Goal: Task Accomplishment & Management: Manage account settings

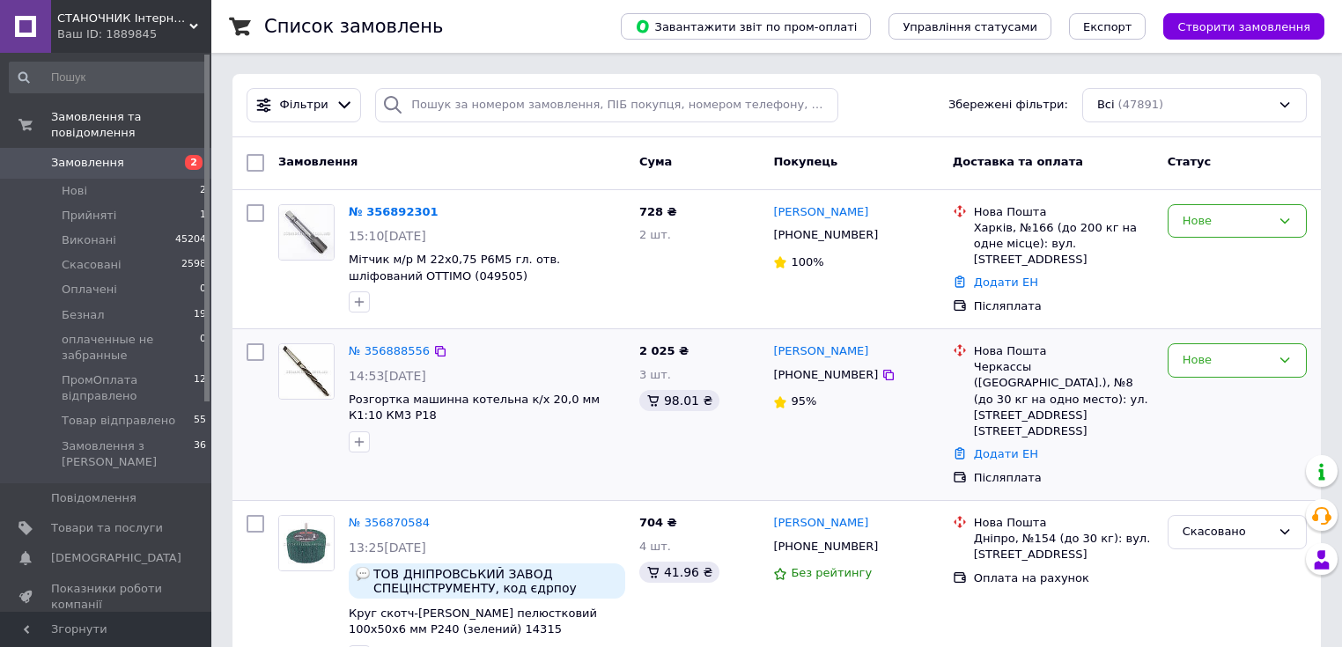
click at [257, 348] on input "checkbox" at bounding box center [256, 352] width 18 height 18
checkbox input "true"
click at [254, 210] on input "checkbox" at bounding box center [256, 213] width 18 height 18
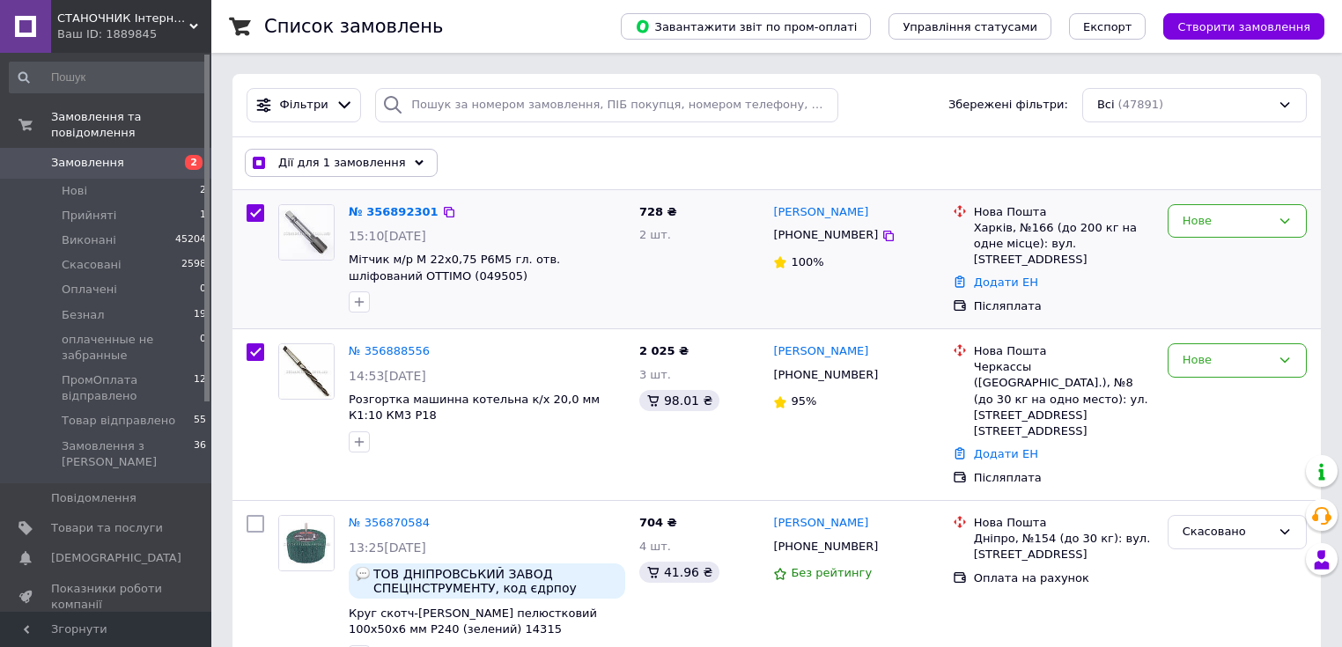
checkbox input "true"
click at [401, 165] on div "Дії для 2 замовлень" at bounding box center [337, 163] width 185 height 28
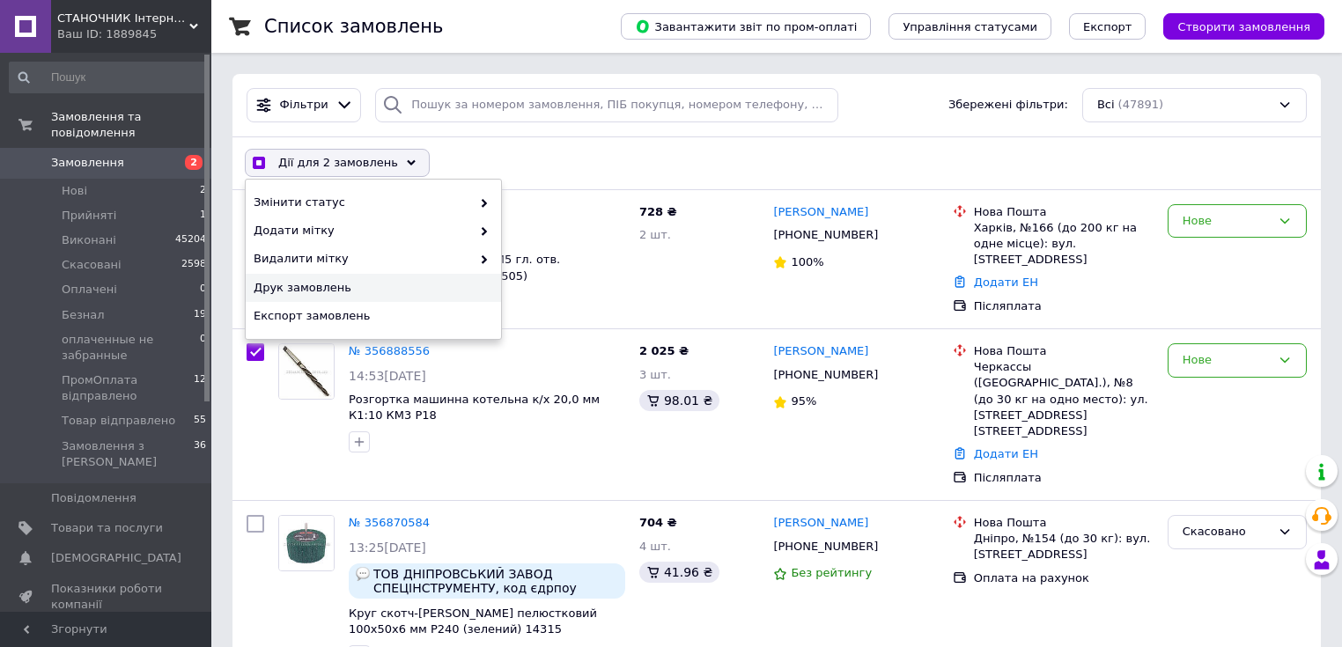
click at [319, 292] on span "Друк замовлень" at bounding box center [371, 288] width 235 height 16
click at [660, 147] on div "Дії для 2 замовлень Вибрати все 47891 замовлення Вибрані всі 47891 замовлення С…" at bounding box center [776, 163] width 1081 height 46
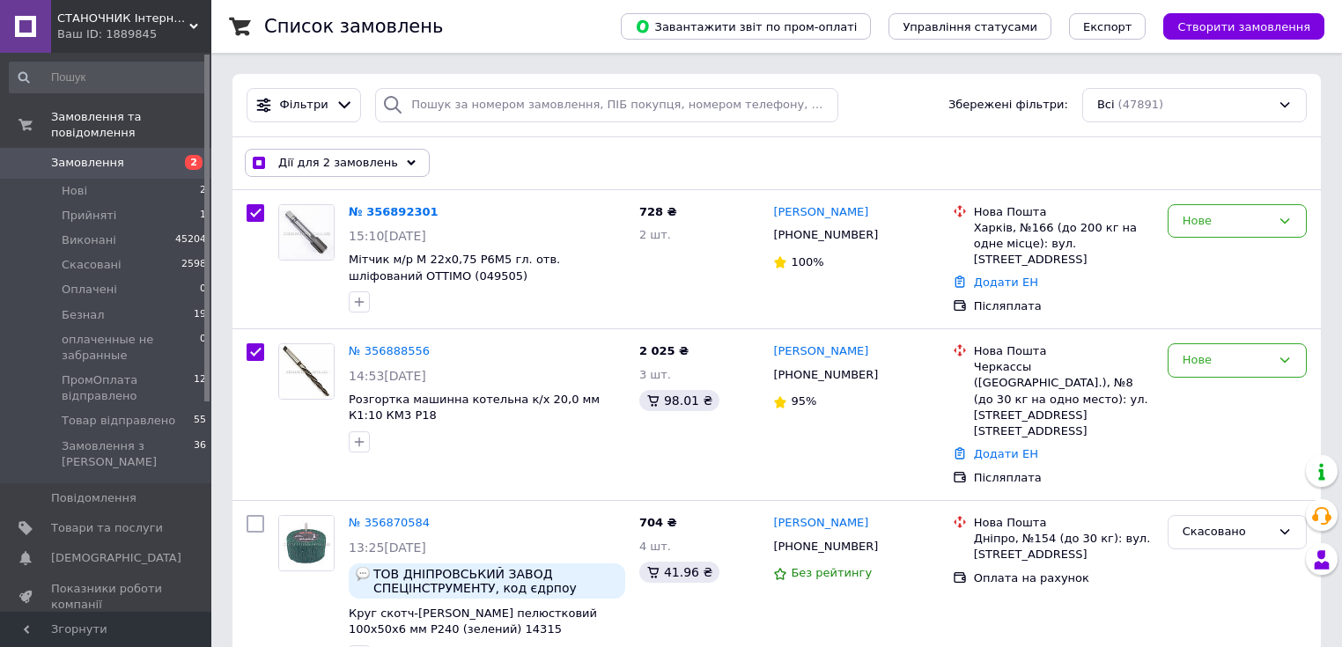
click at [394, 155] on div "Дії для 2 замовлень" at bounding box center [337, 163] width 185 height 28
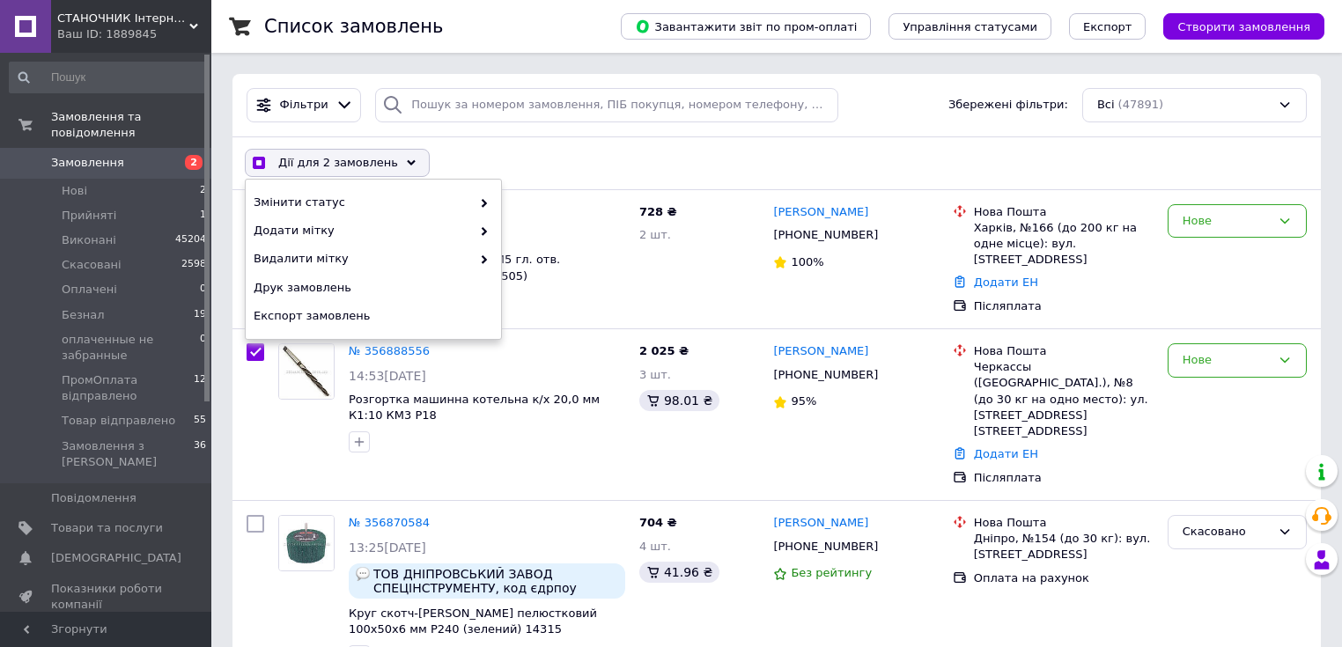
click at [549, 152] on div "Дії для 2 замовлень Вибрати все 47891 замовлення Вибрані всі 47891 замовлення С…" at bounding box center [776, 163] width 1081 height 46
checkbox input "true"
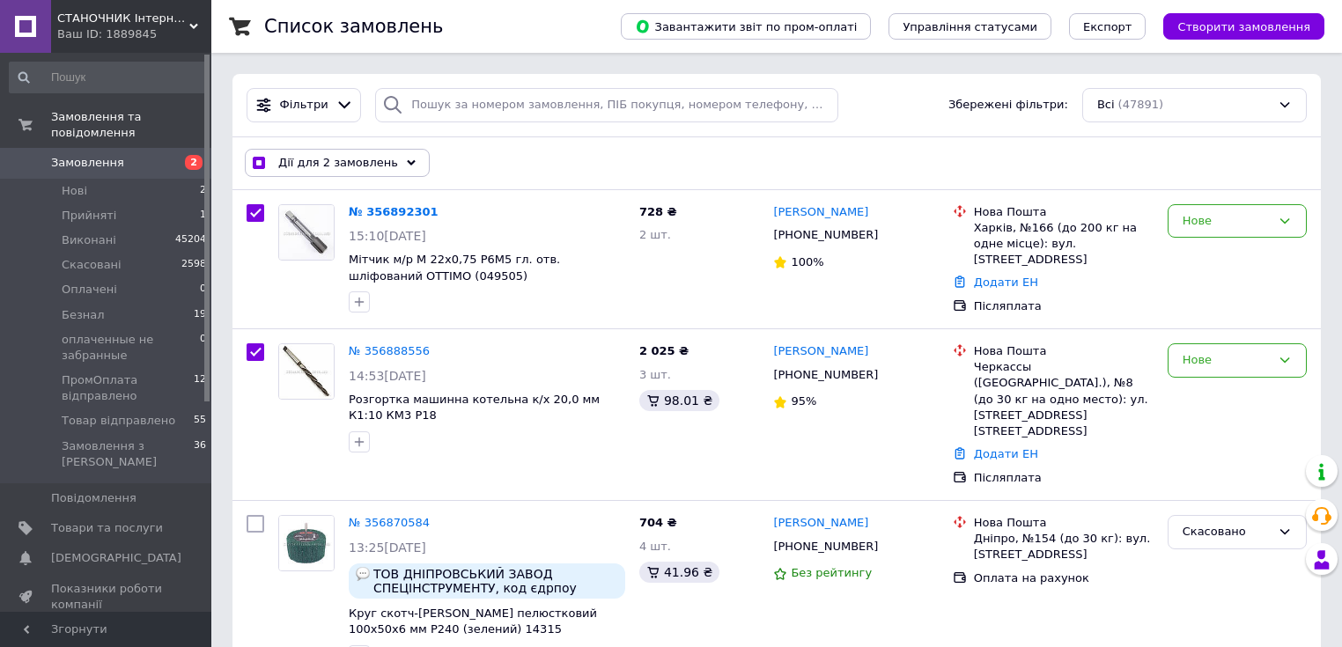
click at [262, 162] on input "checkbox" at bounding box center [258, 163] width 11 height 11
checkbox input "false"
click at [72, 307] on span "Безнал" at bounding box center [83, 315] width 43 height 16
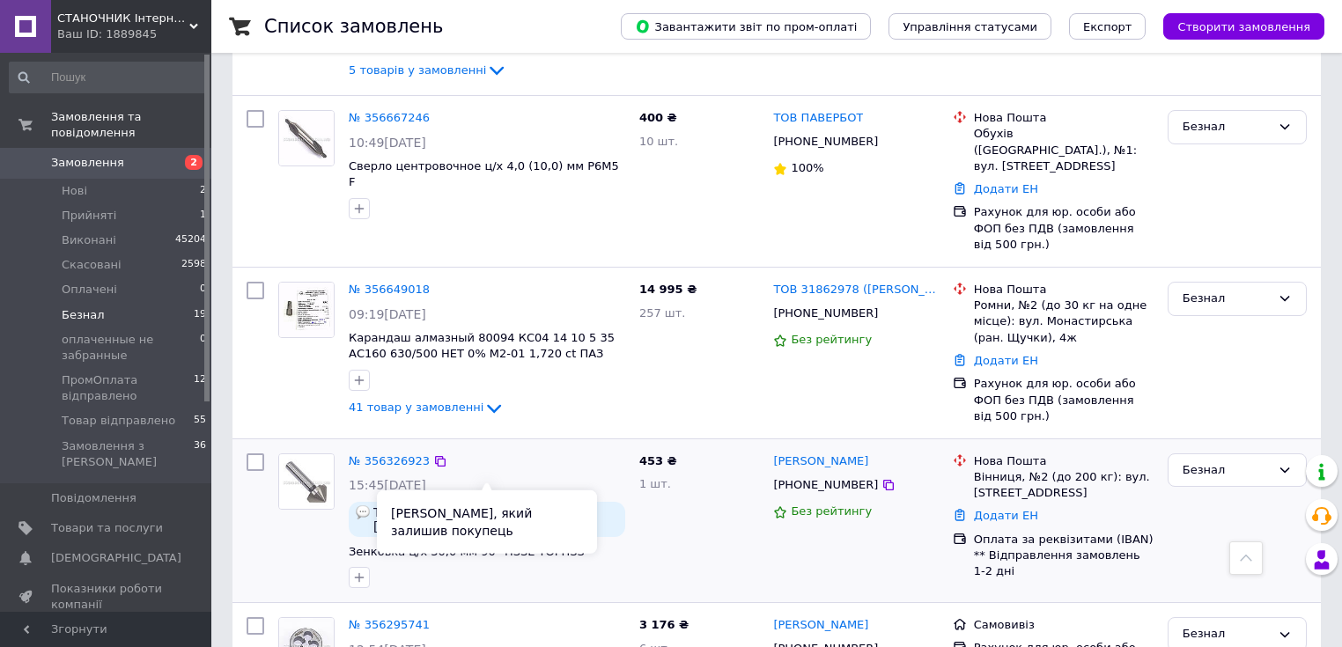
scroll to position [1127, 0]
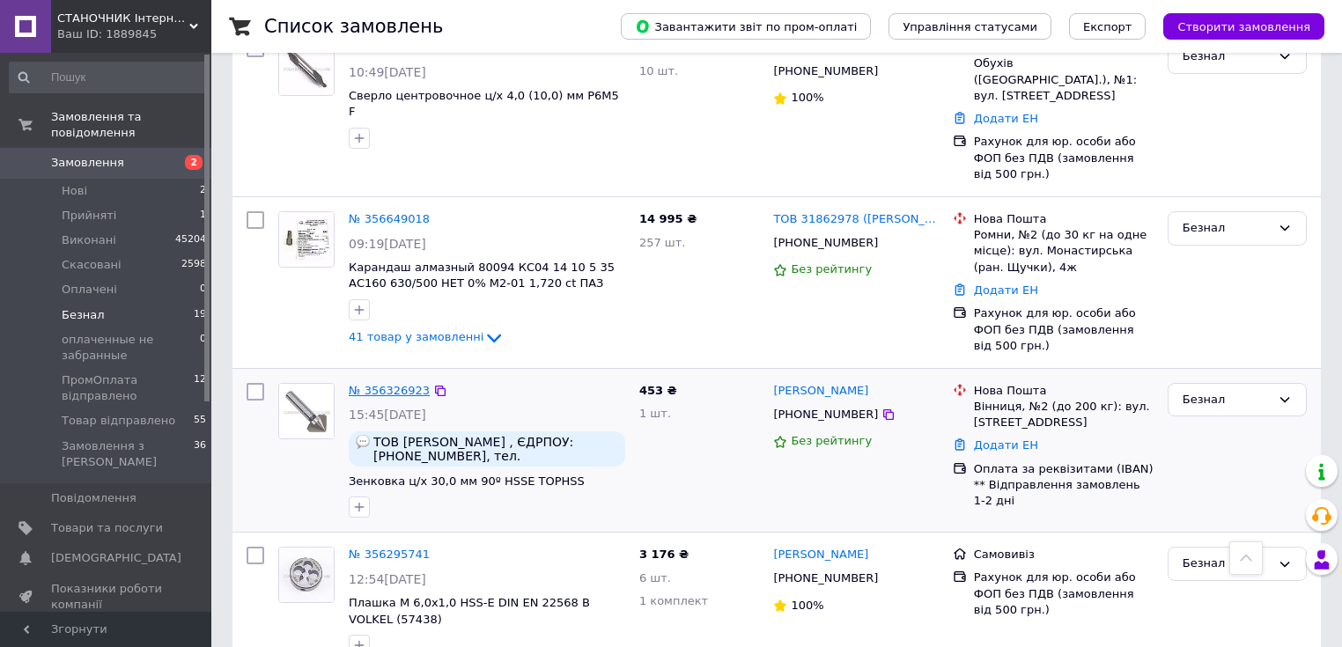
click at [398, 384] on link "№ 356326923" at bounding box center [389, 390] width 81 height 13
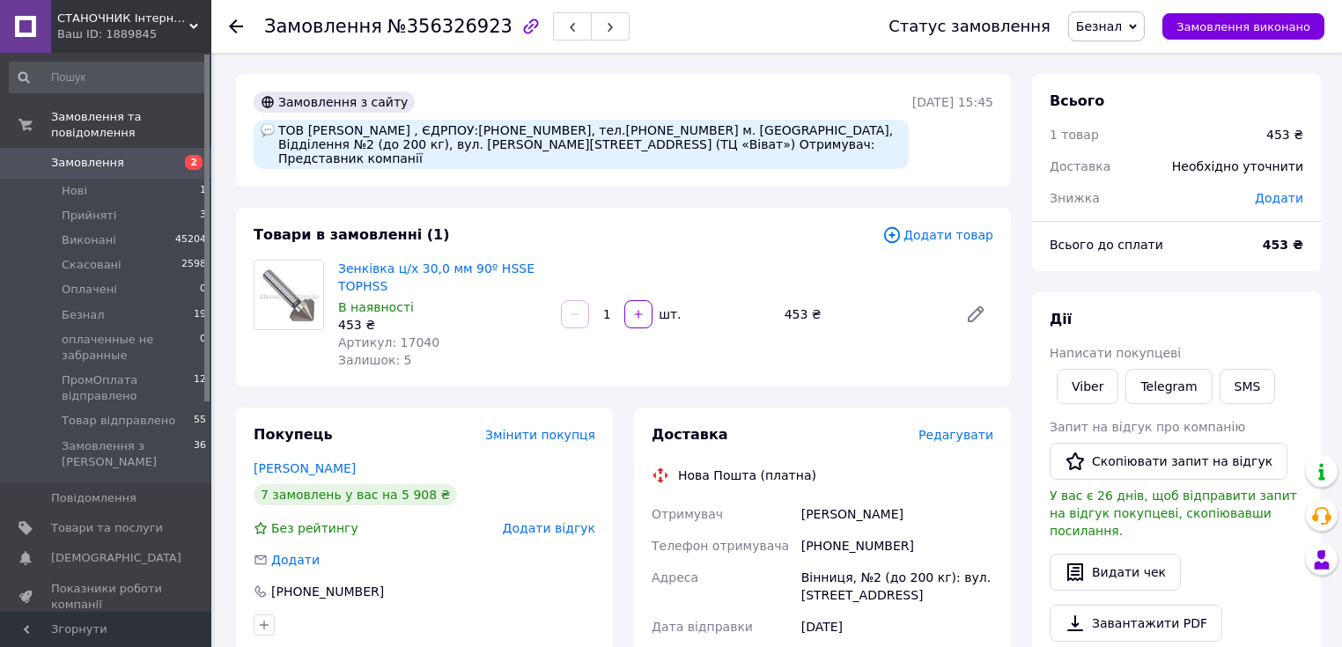
scroll to position [211, 0]
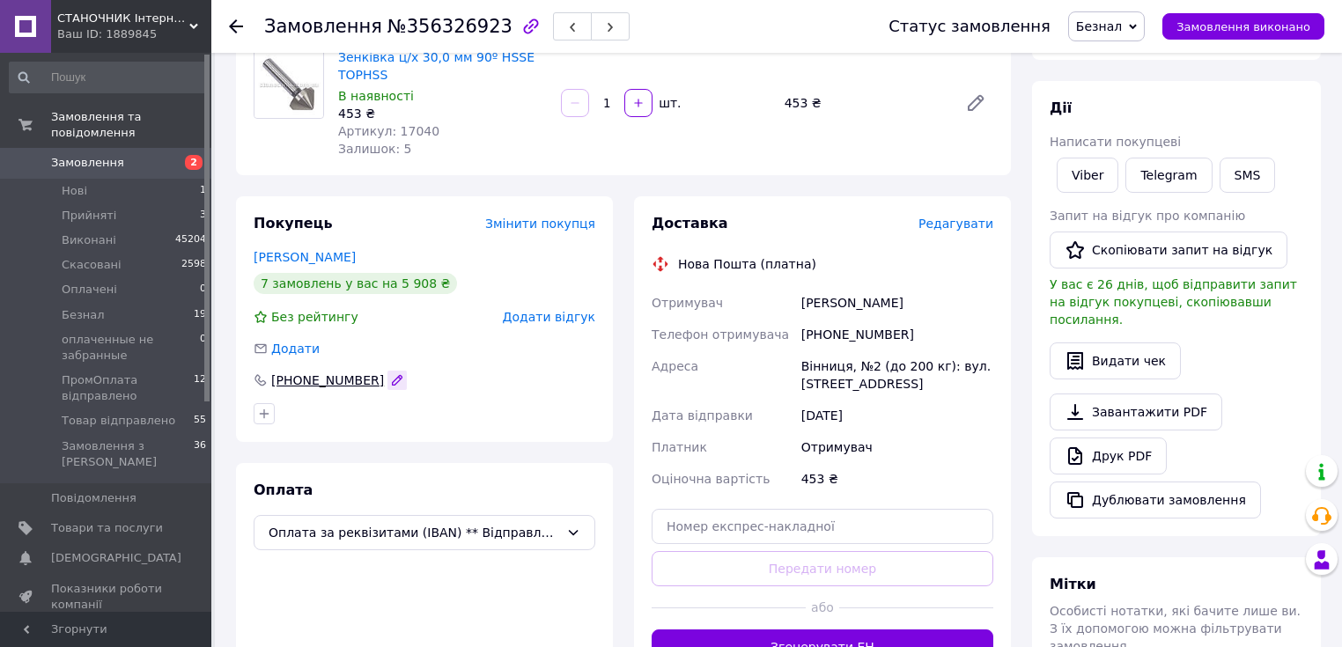
click at [393, 375] on icon "button" at bounding box center [398, 380] width 10 height 10
drag, startPoint x: 365, startPoint y: 365, endPoint x: 289, endPoint y: 366, distance: 75.7
click at [289, 366] on input "[PHONE_NUMBER]" at bounding box center [425, 380] width 342 height 28
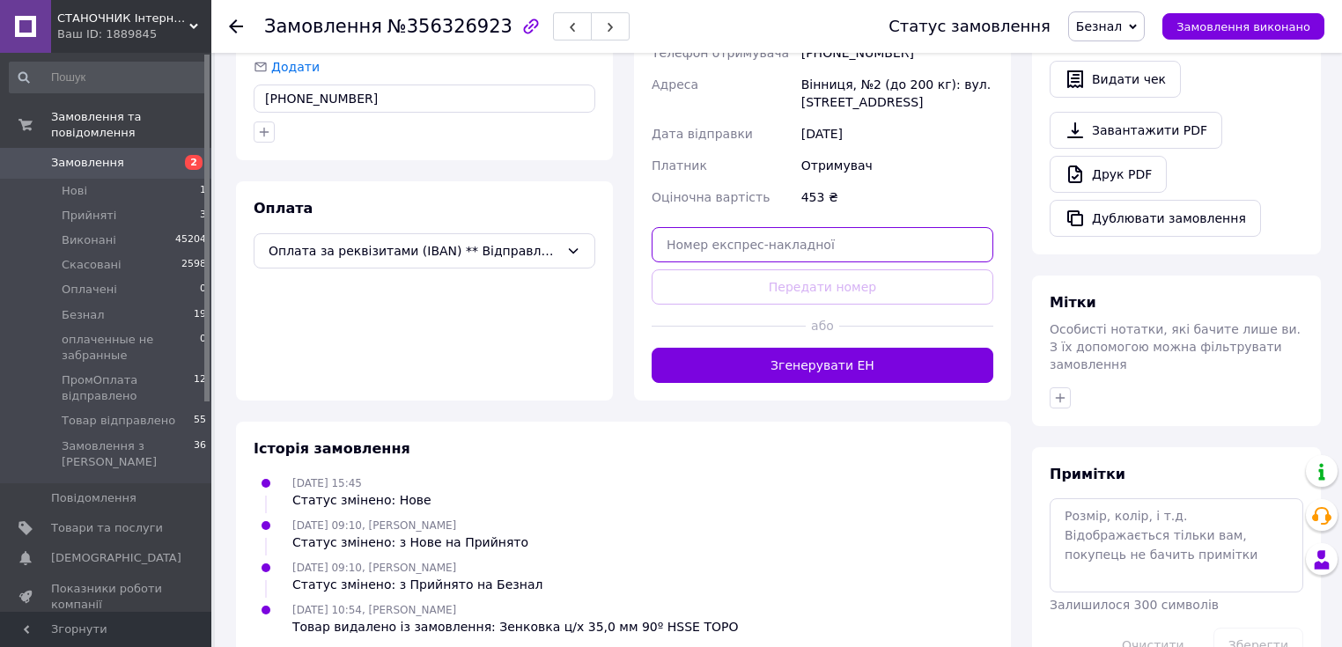
click at [756, 233] on input "text" at bounding box center [823, 244] width 342 height 35
paste input "20451225174993"
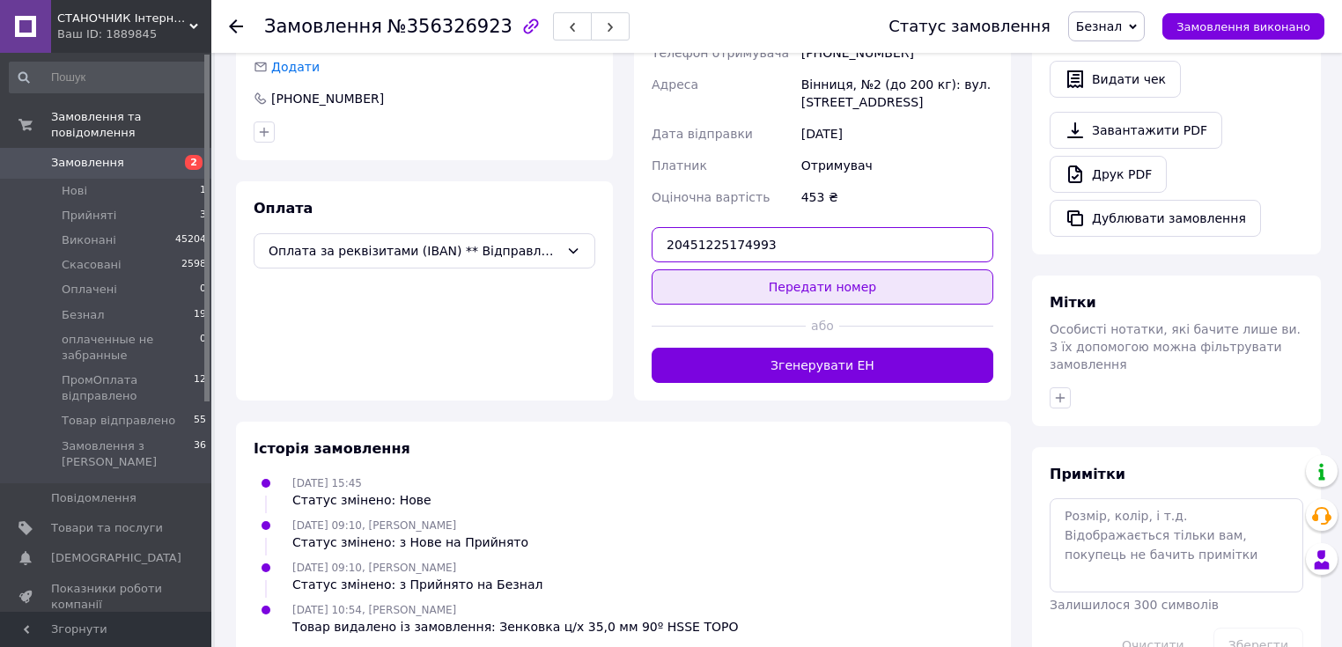
type input "20451225174993"
click at [837, 269] on button "Передати номер" at bounding box center [823, 286] width 342 height 35
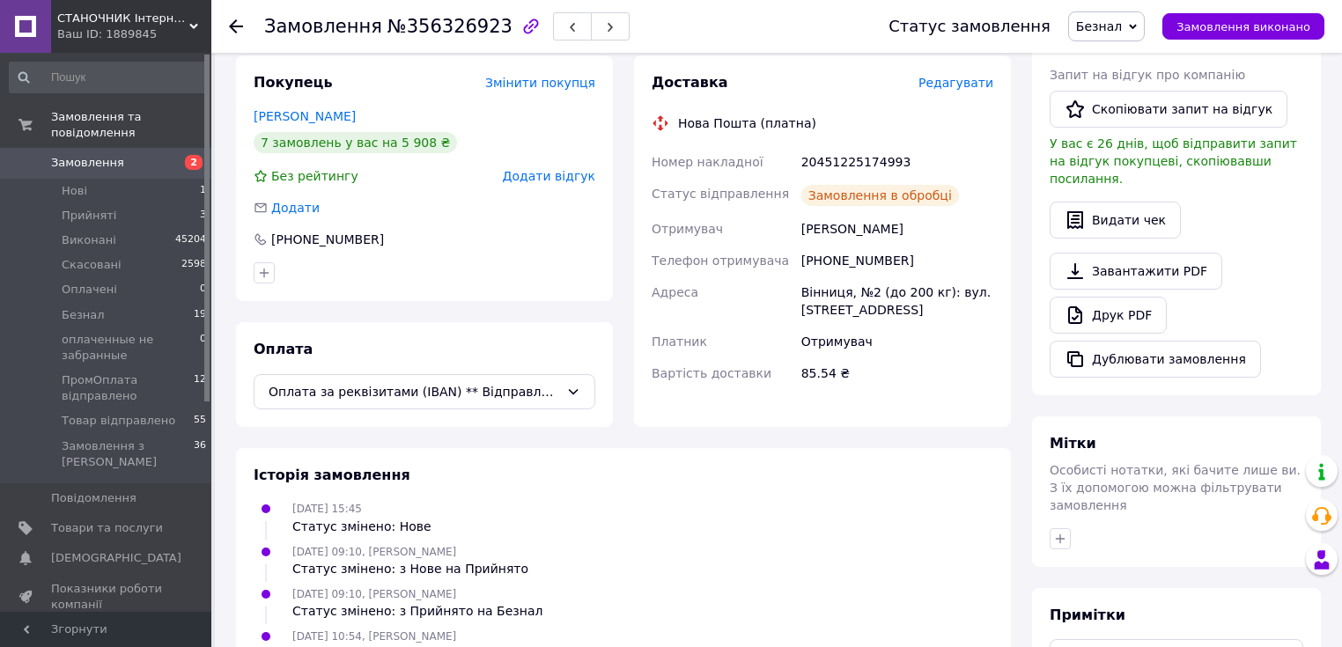
scroll to position [141, 0]
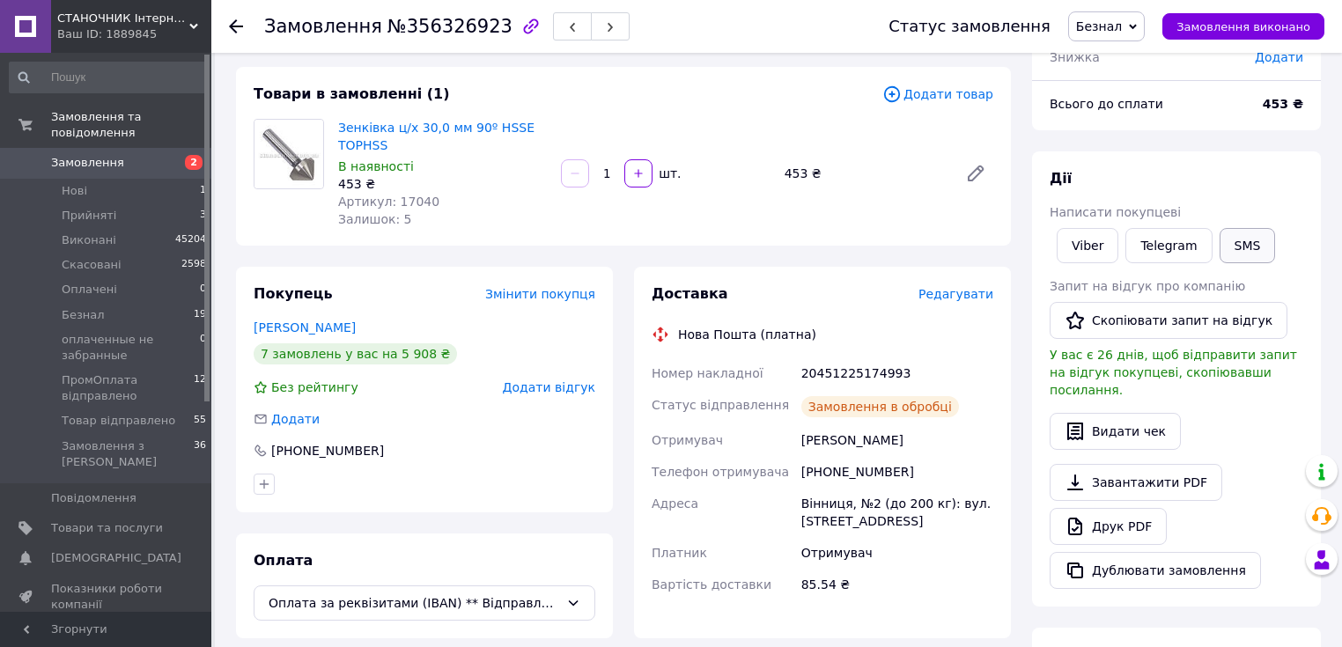
click at [1236, 247] on button "SMS" at bounding box center [1248, 245] width 56 height 35
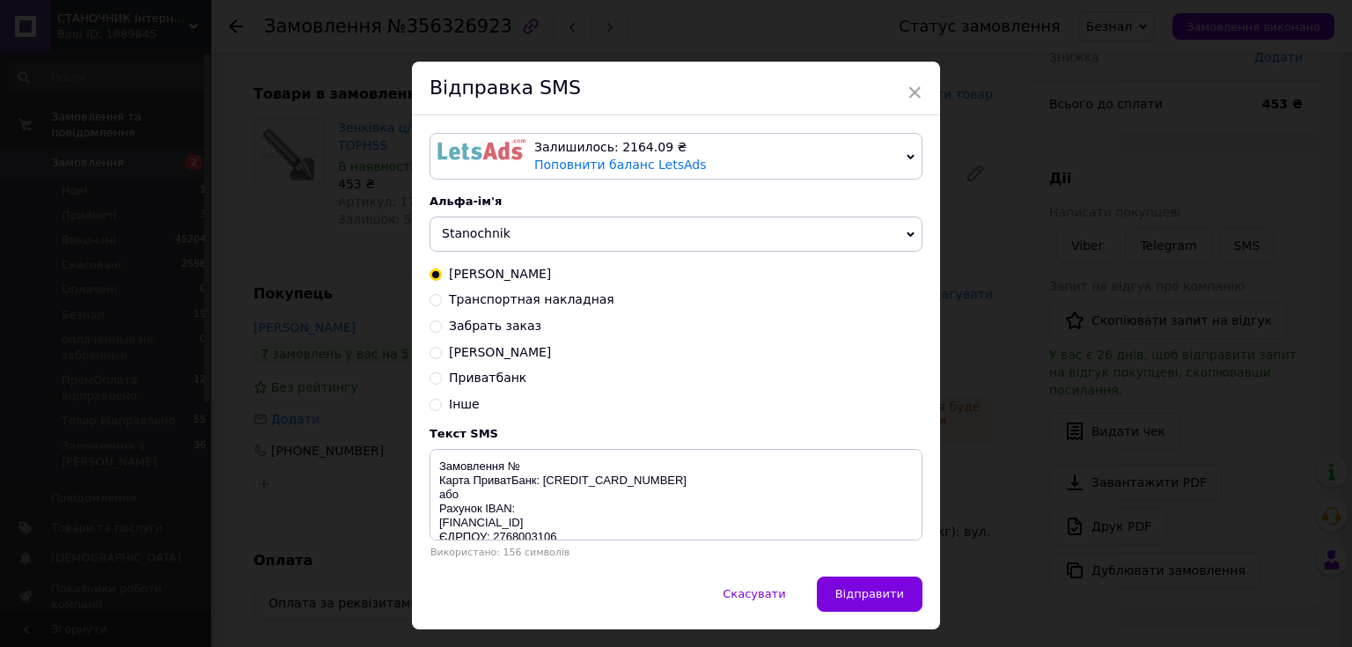
click at [566, 301] on span "Транспортная накладная" at bounding box center [532, 299] width 166 height 14
click at [442, 301] on input "Транспортная накладная" at bounding box center [436, 298] width 12 height 12
radio input "true"
radio input "false"
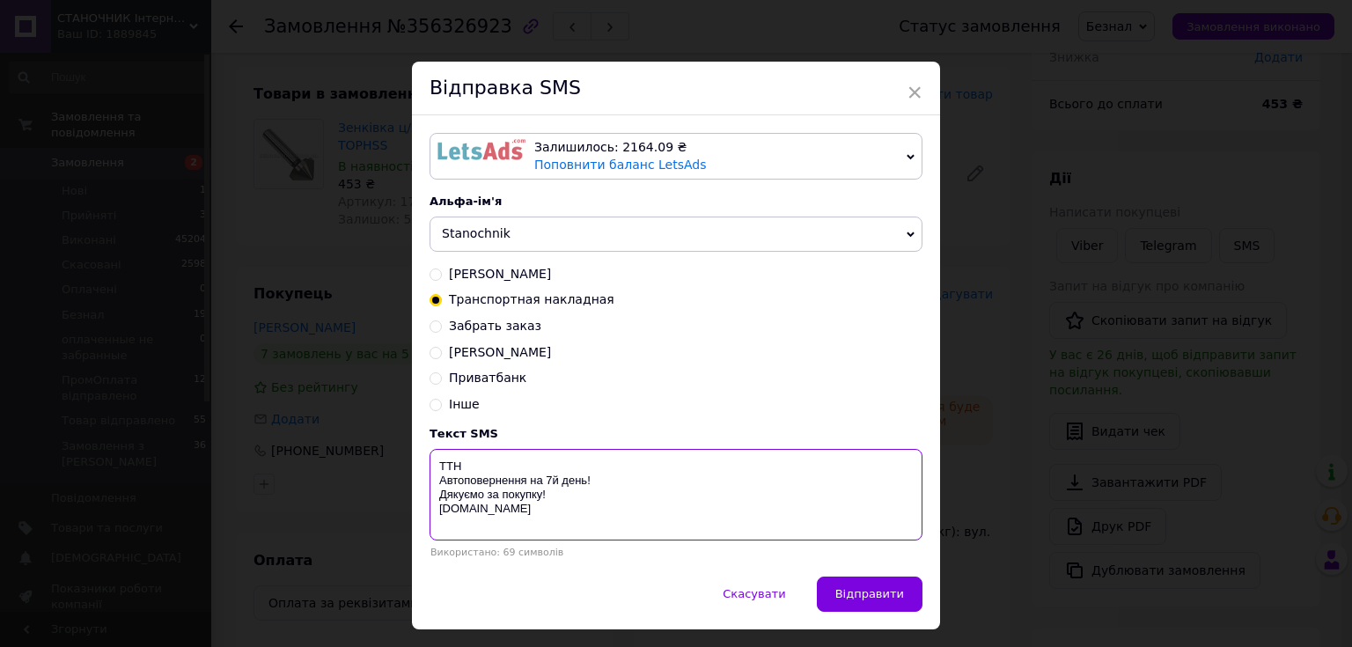
click at [496, 465] on textarea "ТТН Автоповернення на 7й день! Дякуємо за покупку! [DOMAIN_NAME]" at bounding box center [676, 495] width 493 height 92
paste textarea "20451225174993"
type textarea "ТТН 20451225174993 Автоповернення на 7й день! Дякуємо за покупку! [DOMAIN_NAME]"
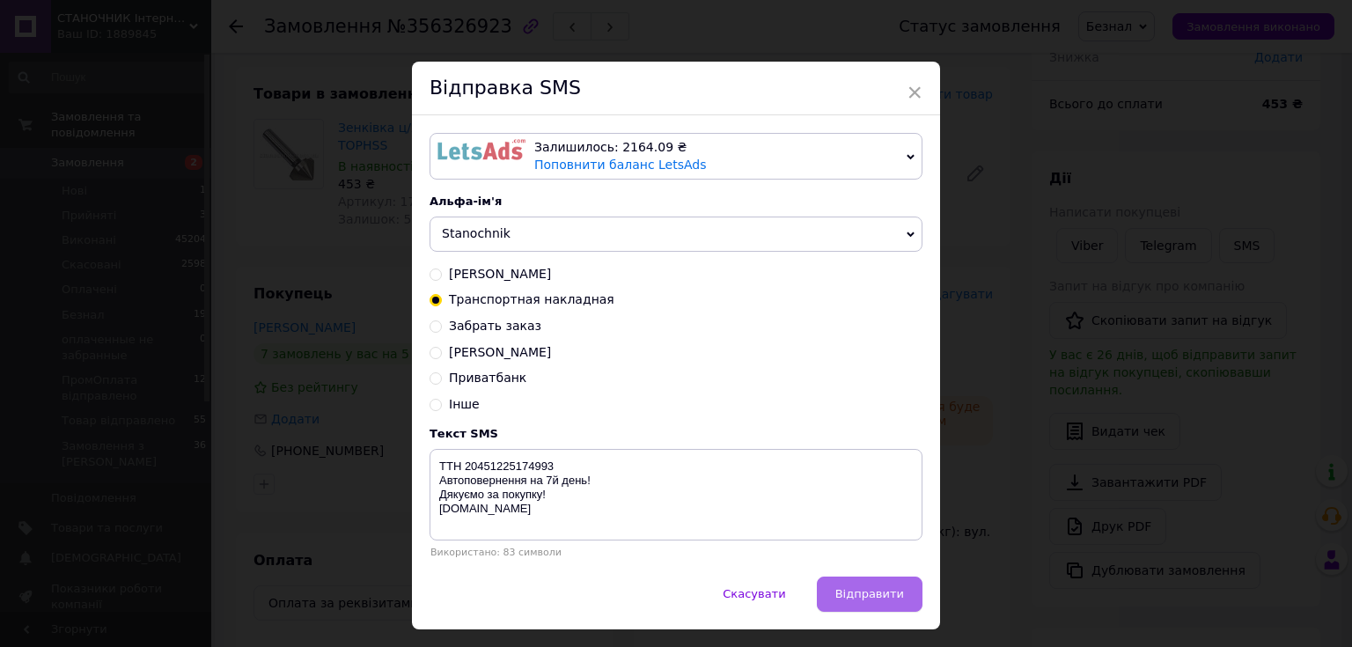
click at [859, 599] on span "Відправити" at bounding box center [870, 593] width 69 height 13
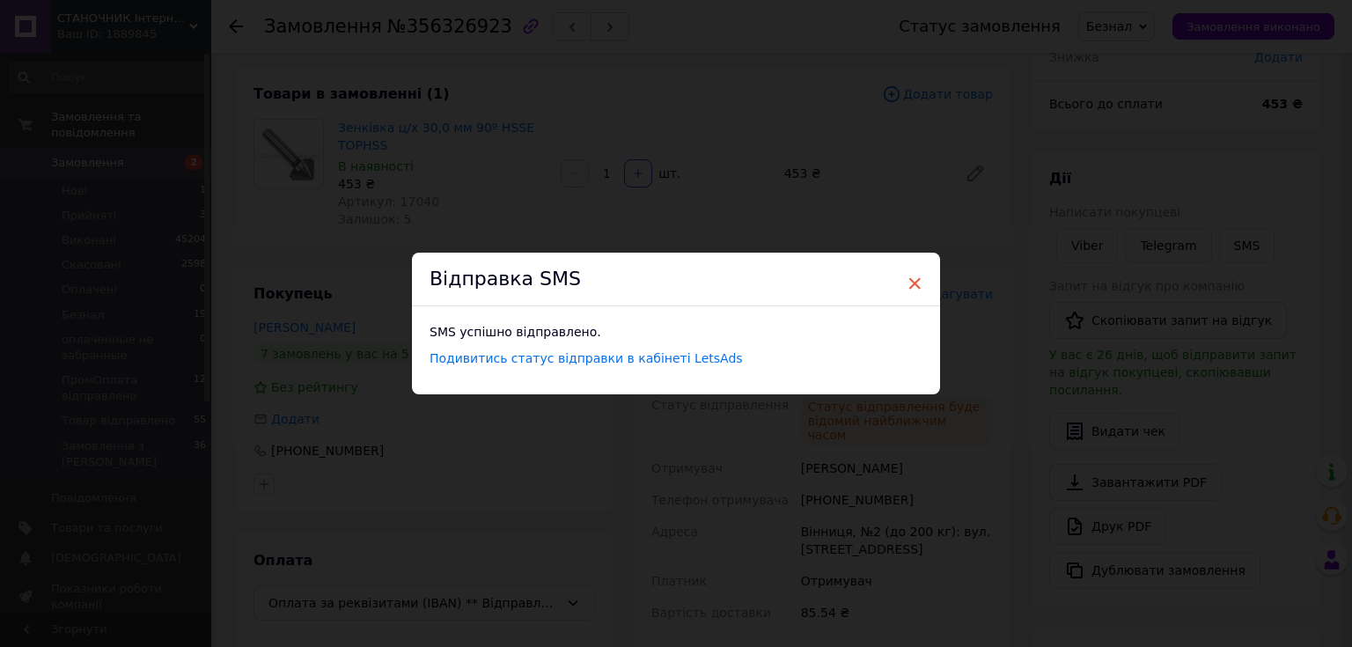
click at [911, 279] on span "×" at bounding box center [915, 284] width 16 height 30
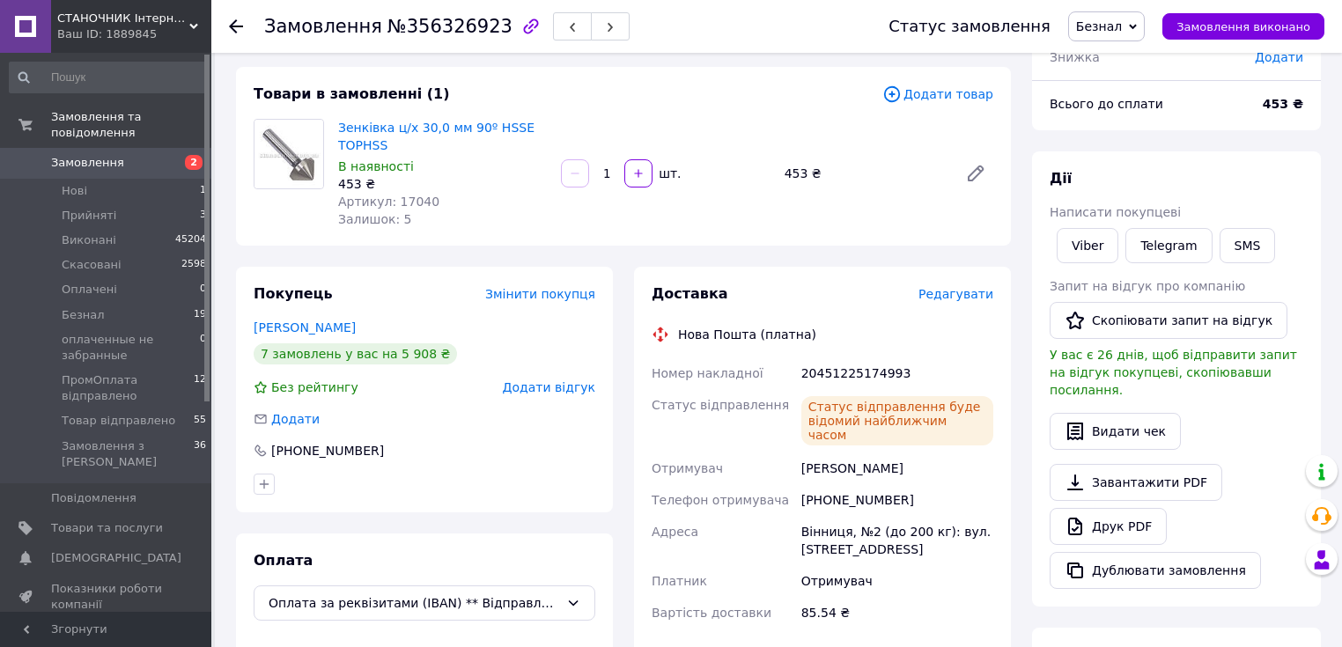
click at [1117, 29] on span "Безнал" at bounding box center [1099, 26] width 46 height 14
click at [1142, 198] on li "Товар відправлено" at bounding box center [1158, 201] width 179 height 26
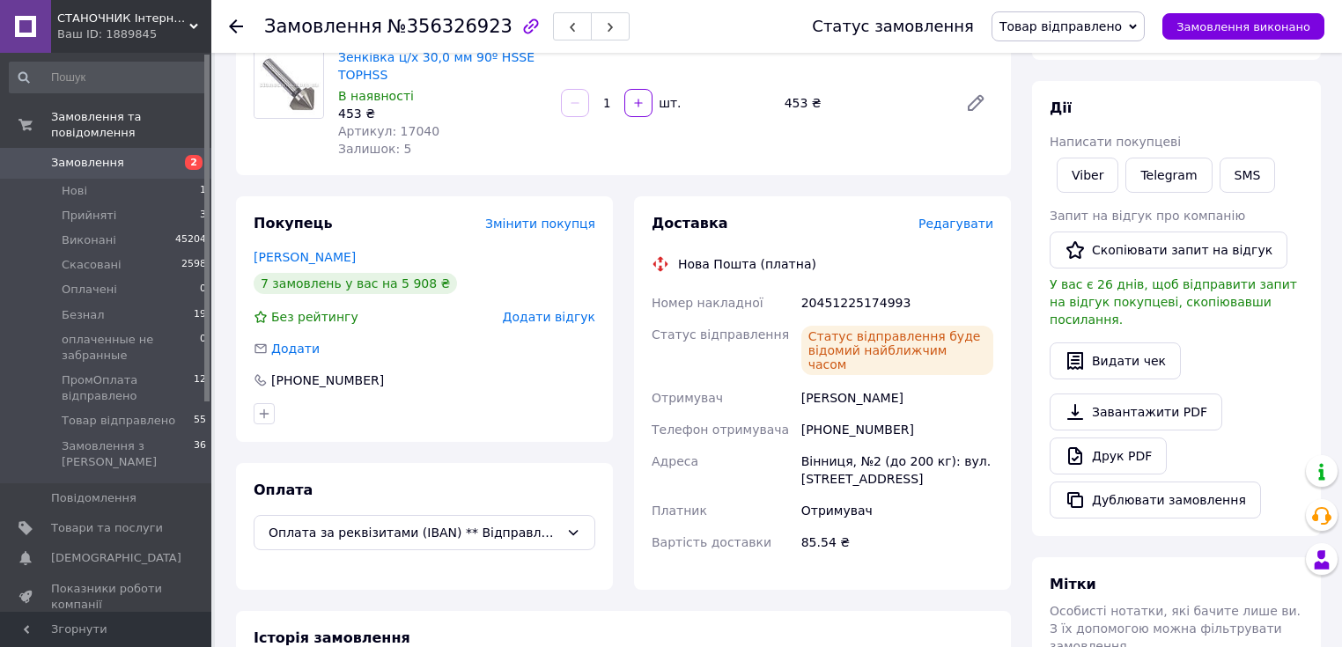
scroll to position [0, 0]
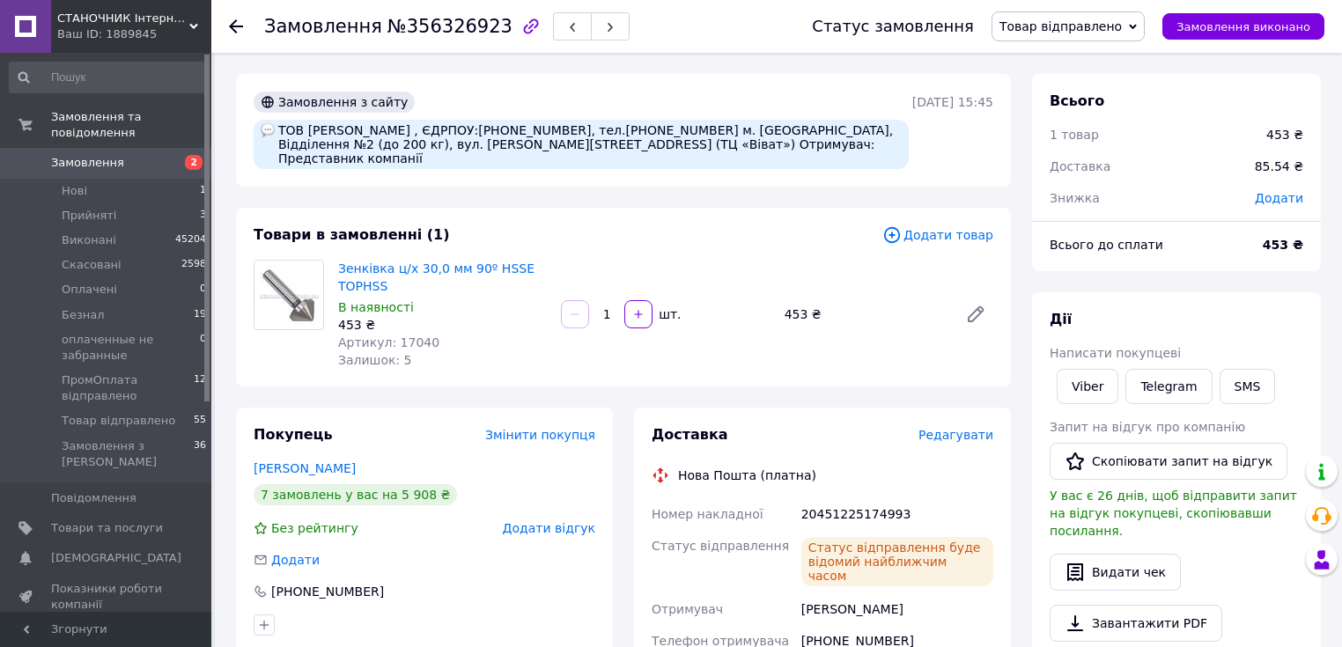
click at [940, 225] on span "Додати товар" at bounding box center [937, 234] width 111 height 19
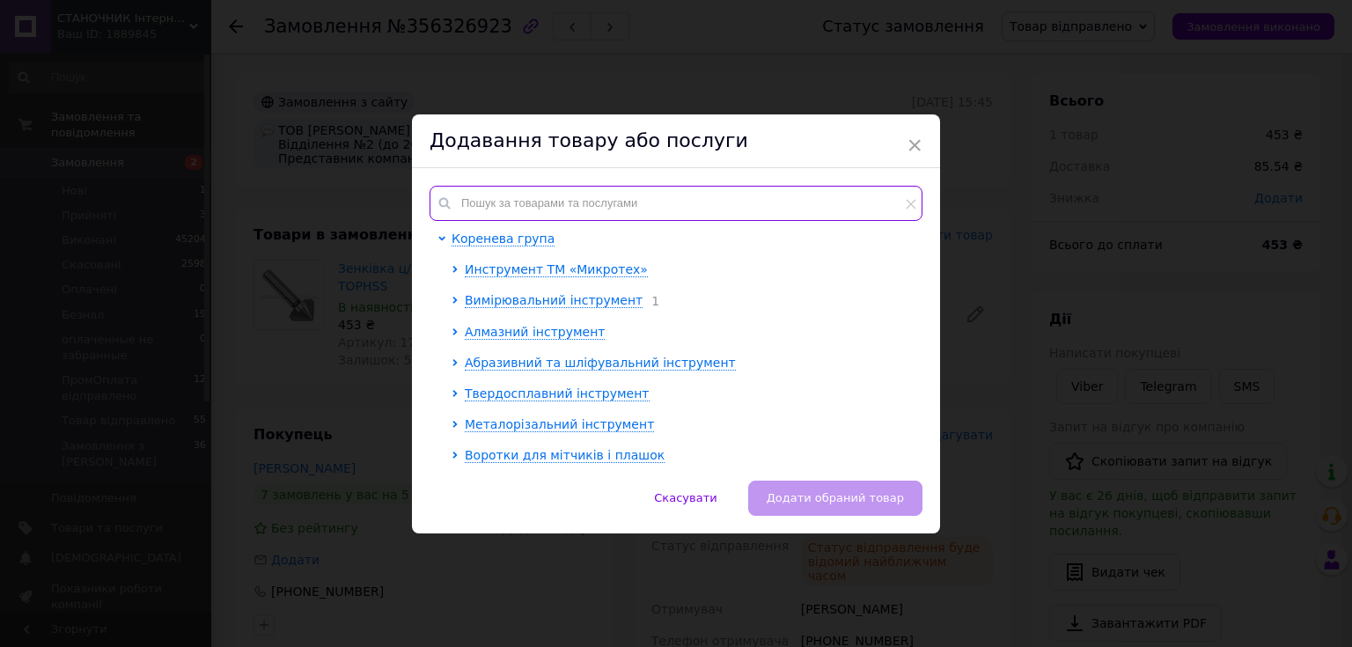
click at [616, 203] on input "text" at bounding box center [676, 203] width 493 height 35
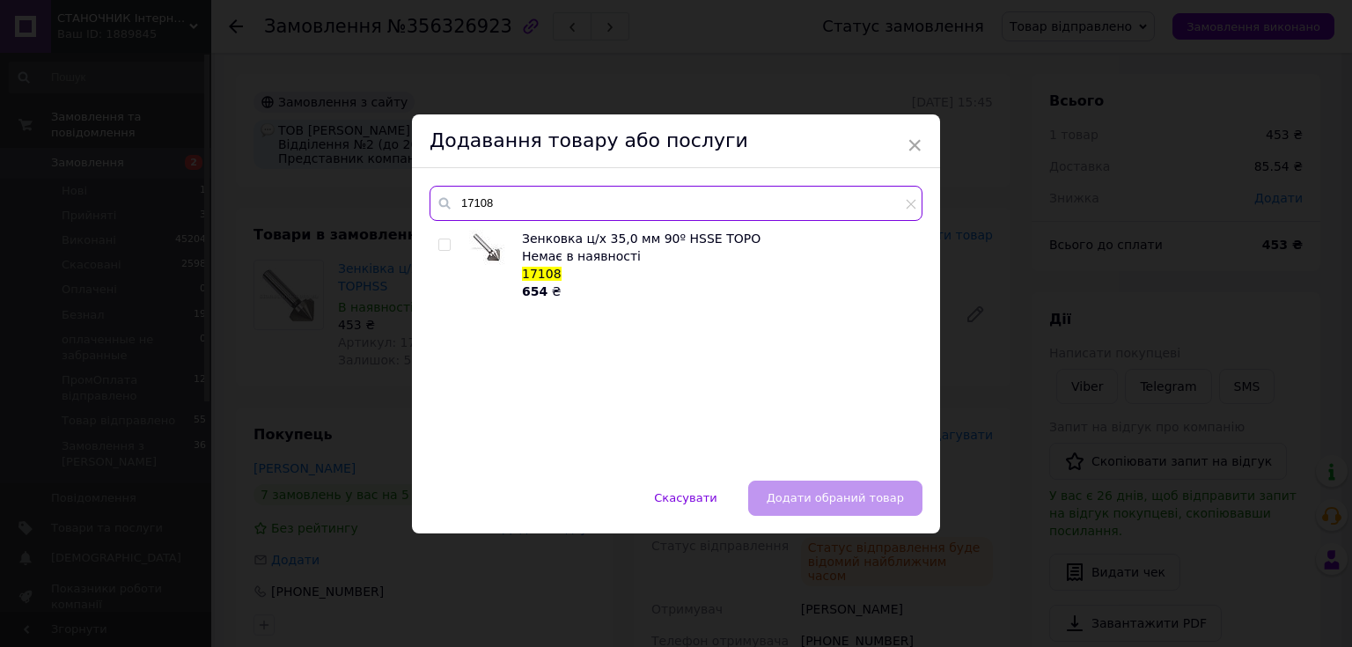
drag, startPoint x: 503, startPoint y: 205, endPoint x: 447, endPoint y: 202, distance: 55.6
click at [446, 202] on div "17108" at bounding box center [676, 203] width 493 height 35
type input "17108"
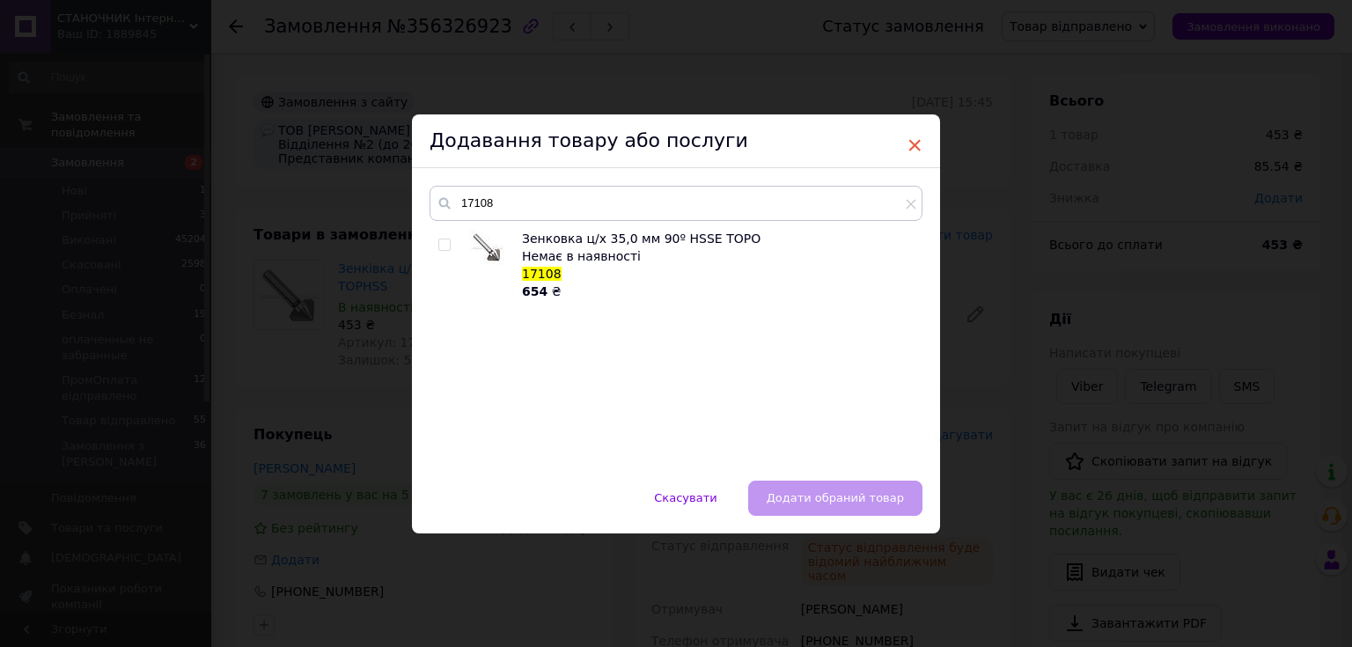
click at [912, 143] on span "×" at bounding box center [915, 145] width 16 height 30
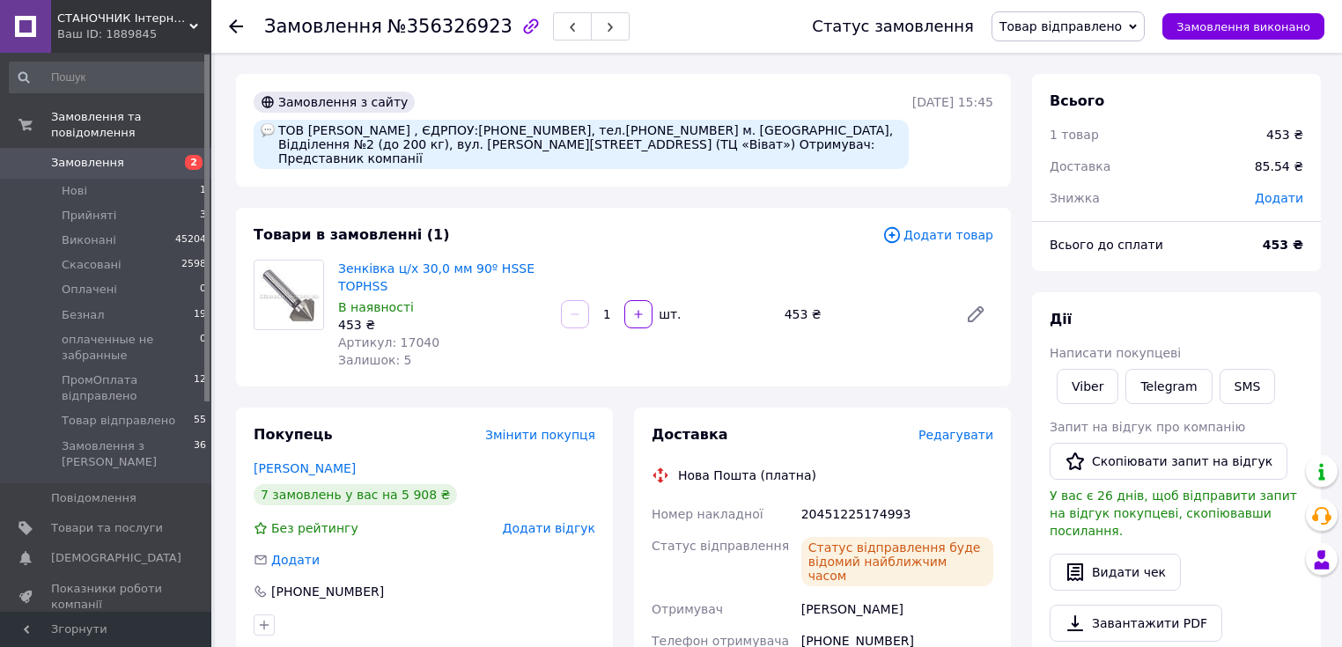
click at [959, 225] on span "Додати товар" at bounding box center [937, 234] width 111 height 19
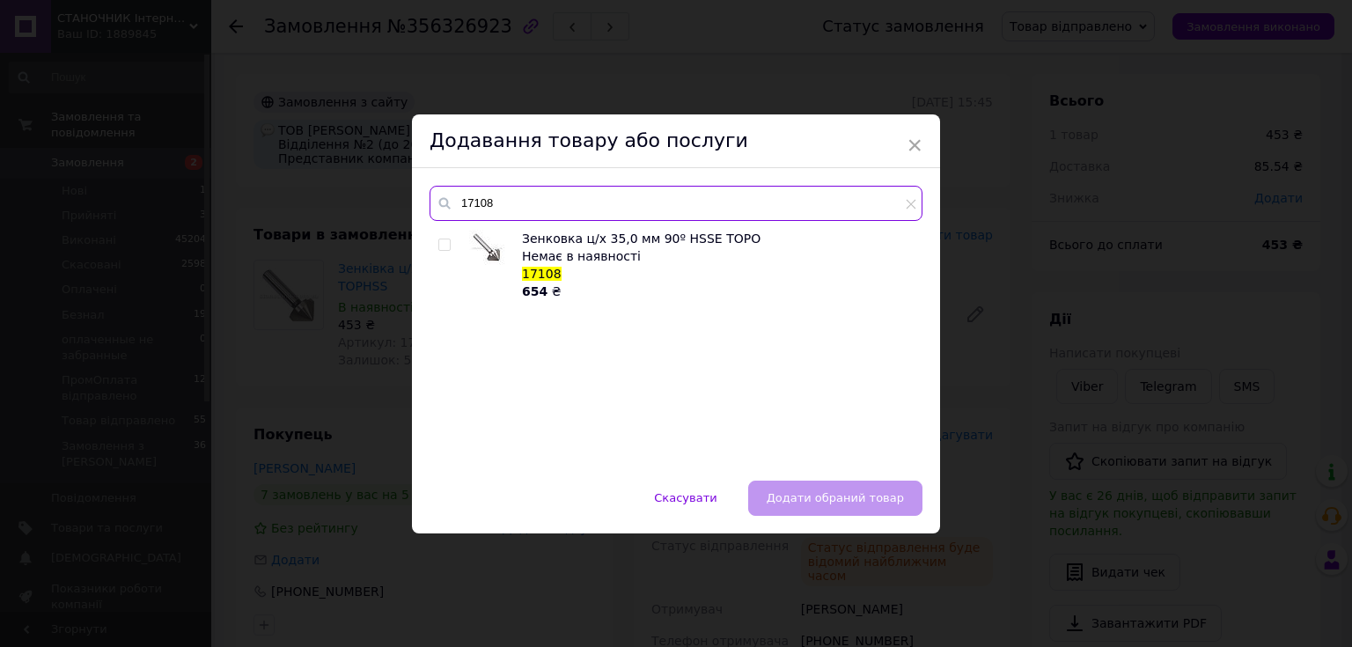
drag, startPoint x: 493, startPoint y: 201, endPoint x: 444, endPoint y: 202, distance: 49.3
click at [444, 202] on div "17108" at bounding box center [676, 203] width 493 height 35
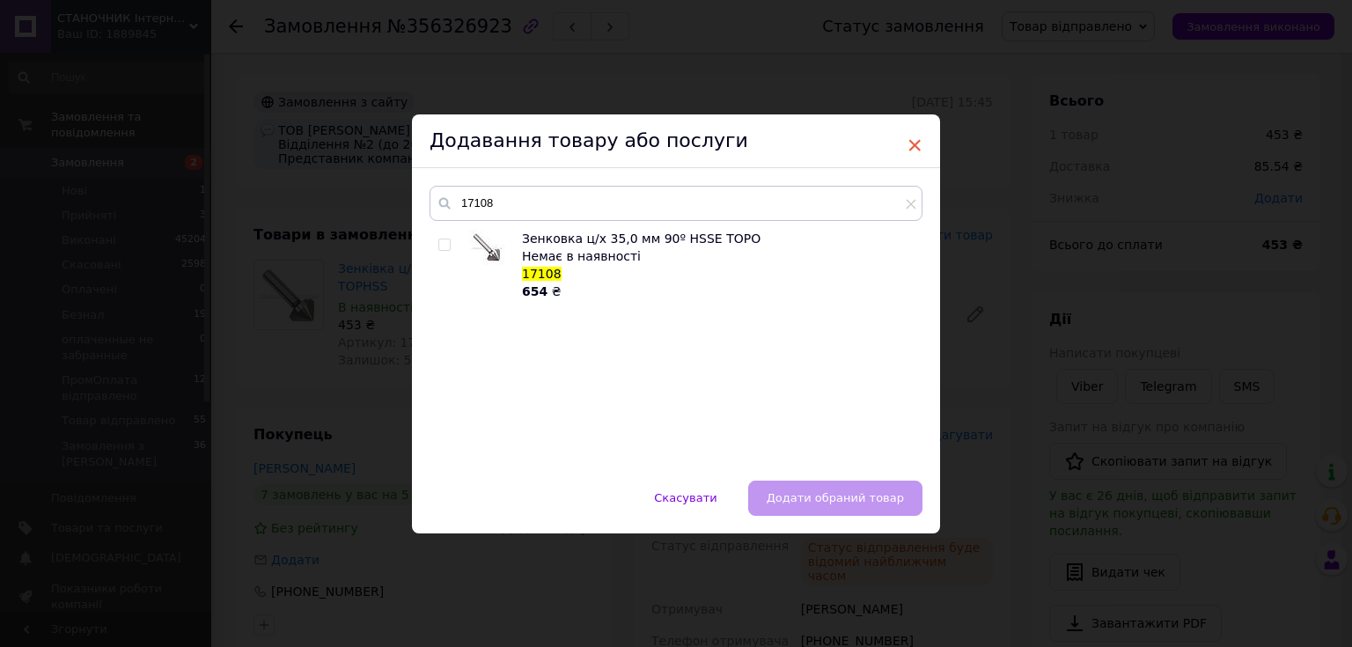
click at [917, 140] on span "×" at bounding box center [915, 145] width 16 height 30
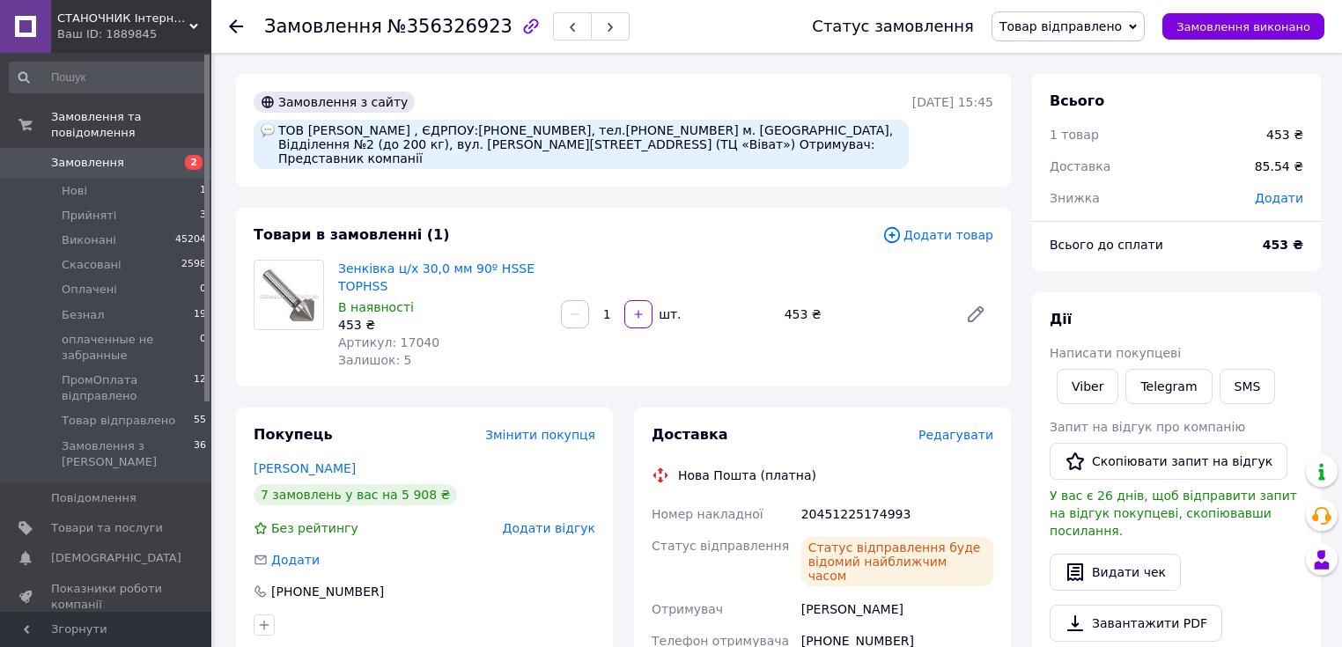
click at [932, 225] on span "Додати товар" at bounding box center [937, 234] width 111 height 19
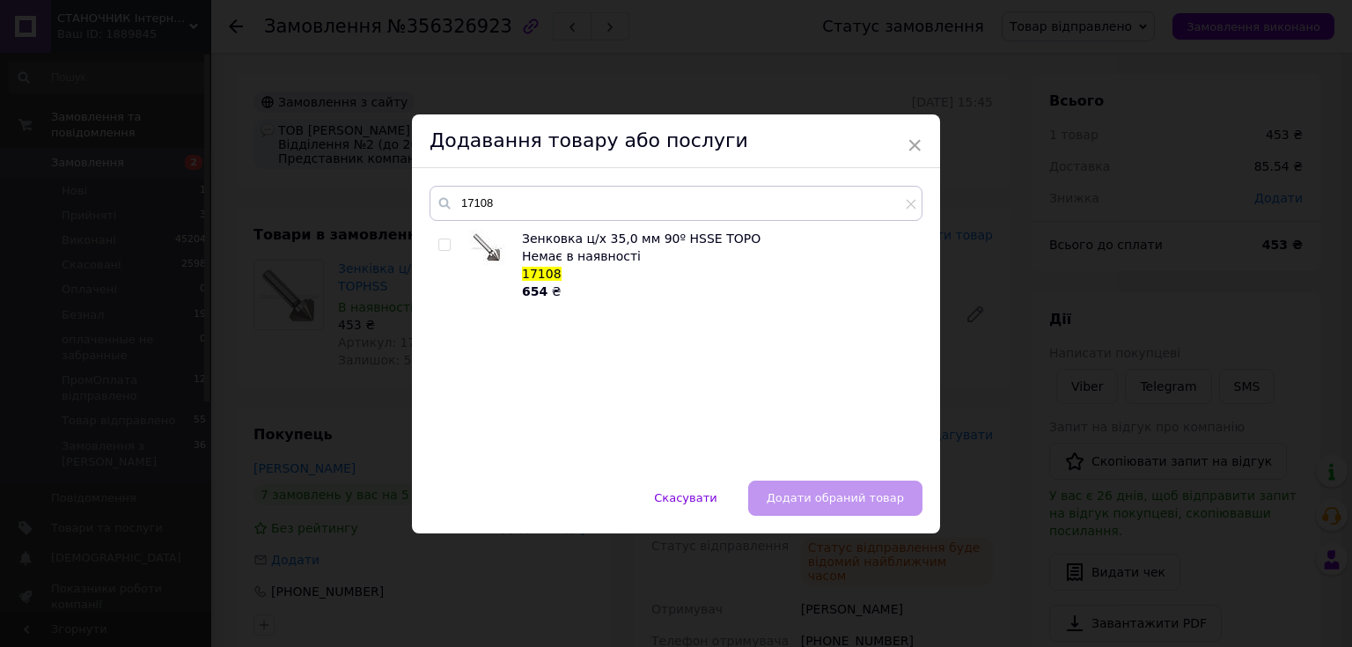
click at [444, 240] on input "checkbox" at bounding box center [444, 245] width 11 height 11
checkbox input "true"
click at [812, 493] on span "Додати обраний товар" at bounding box center [835, 497] width 137 height 13
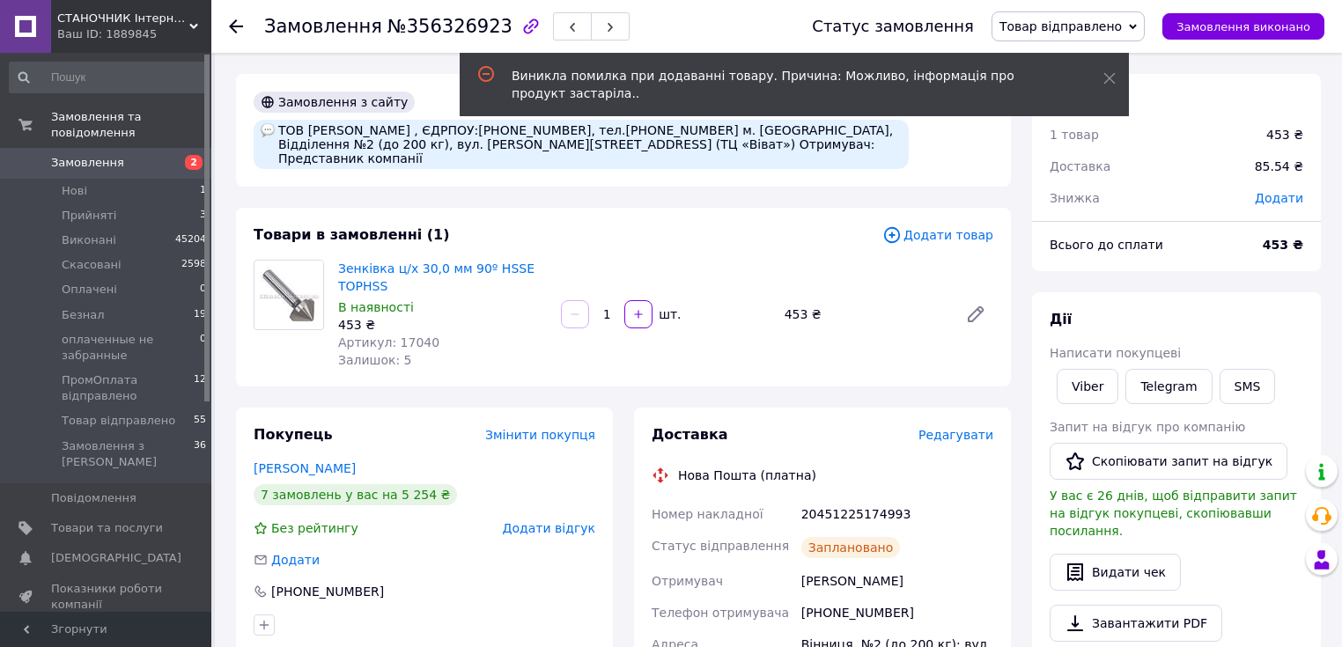
scroll to position [211, 0]
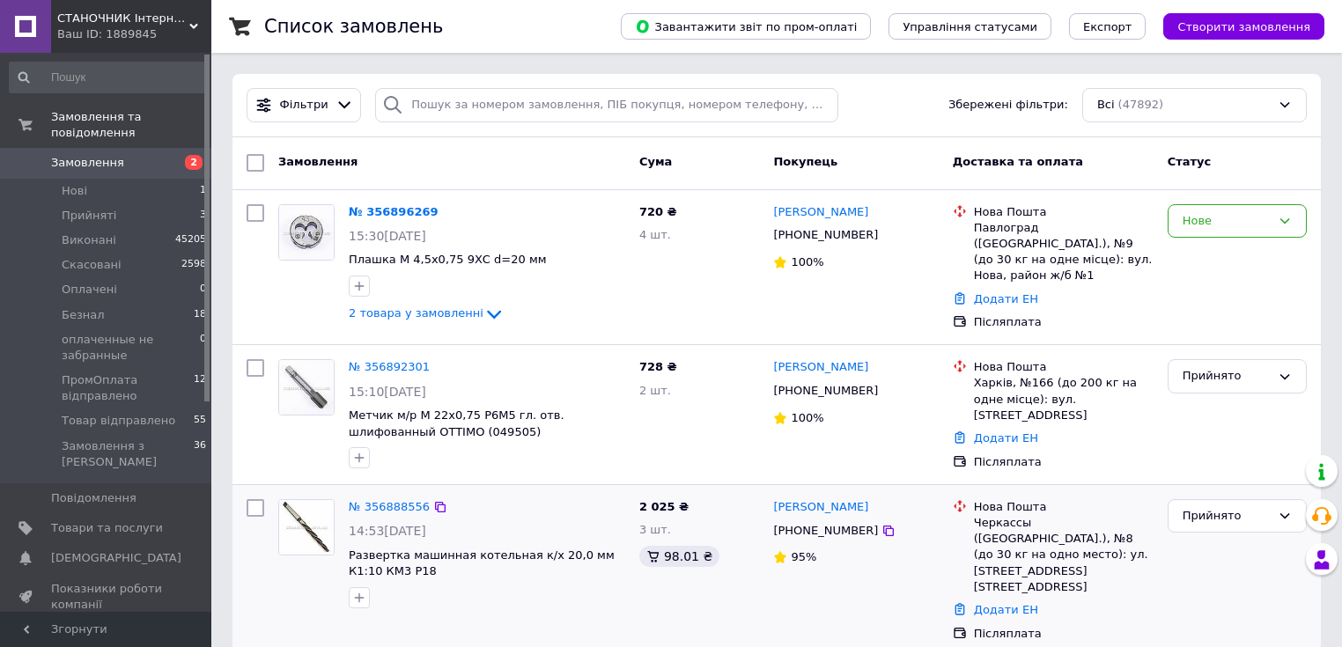
scroll to position [141, 0]
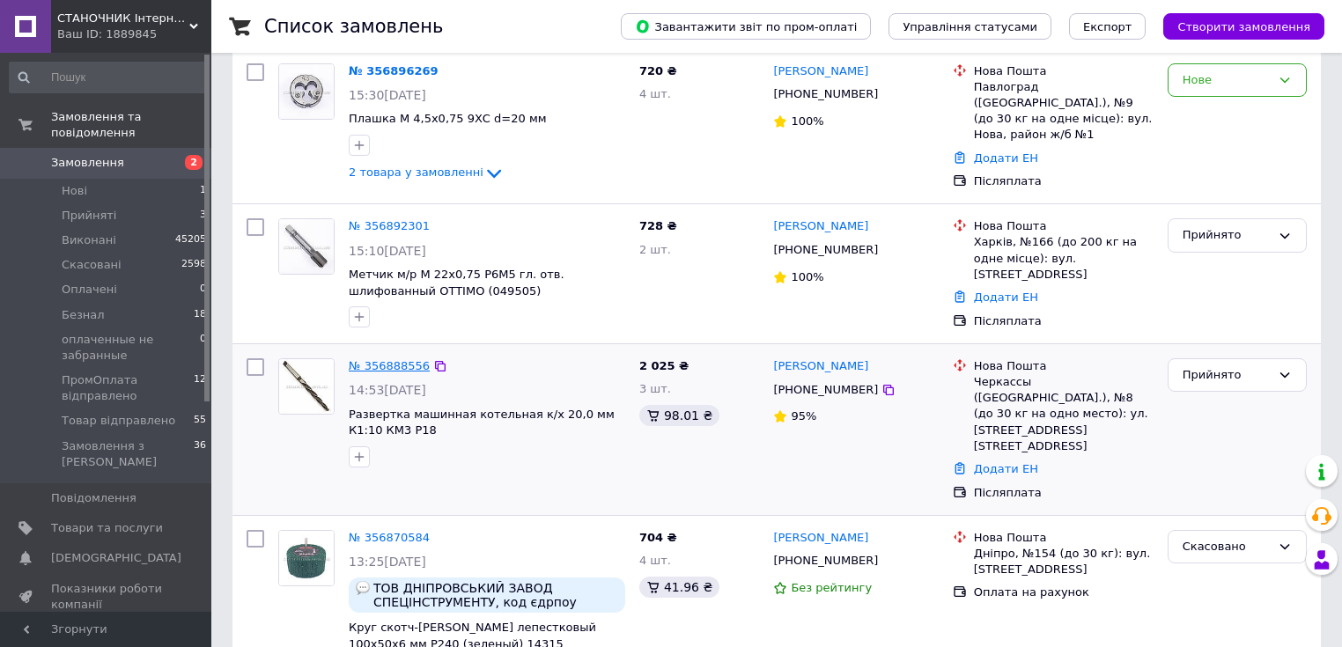
click at [393, 359] on link "№ 356888556" at bounding box center [389, 365] width 81 height 13
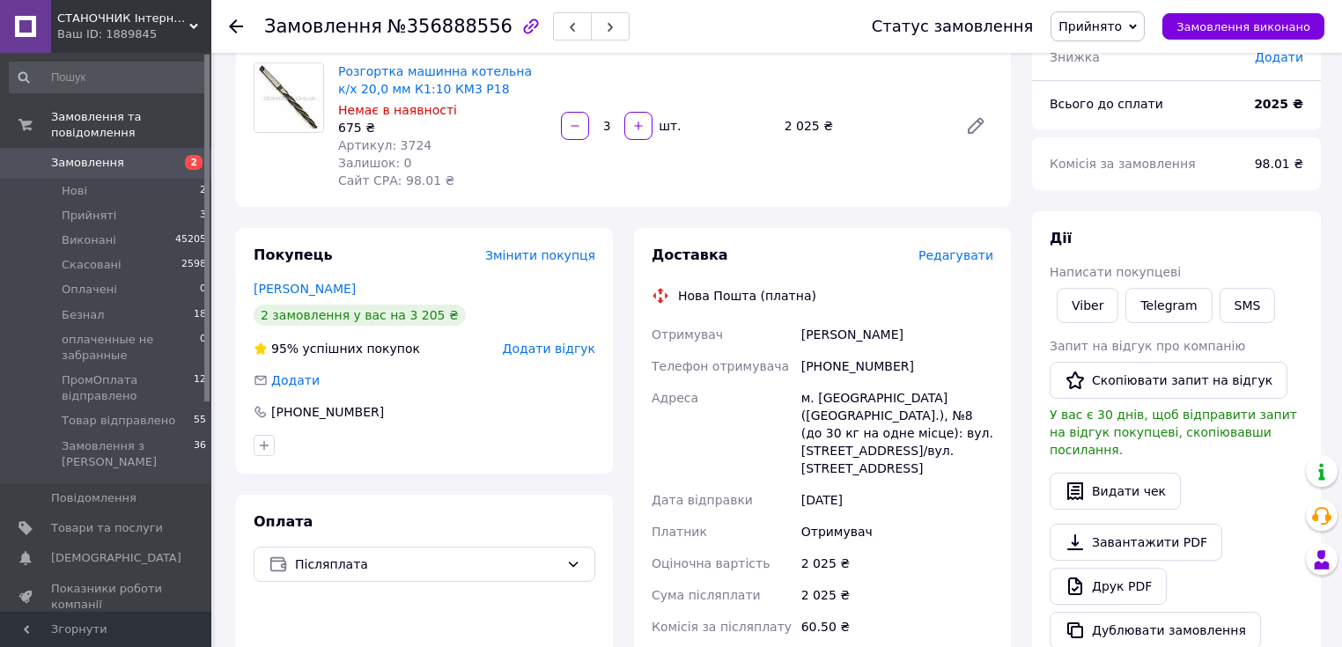
scroll to position [70, 0]
